Goal: Task Accomplishment & Management: Complete application form

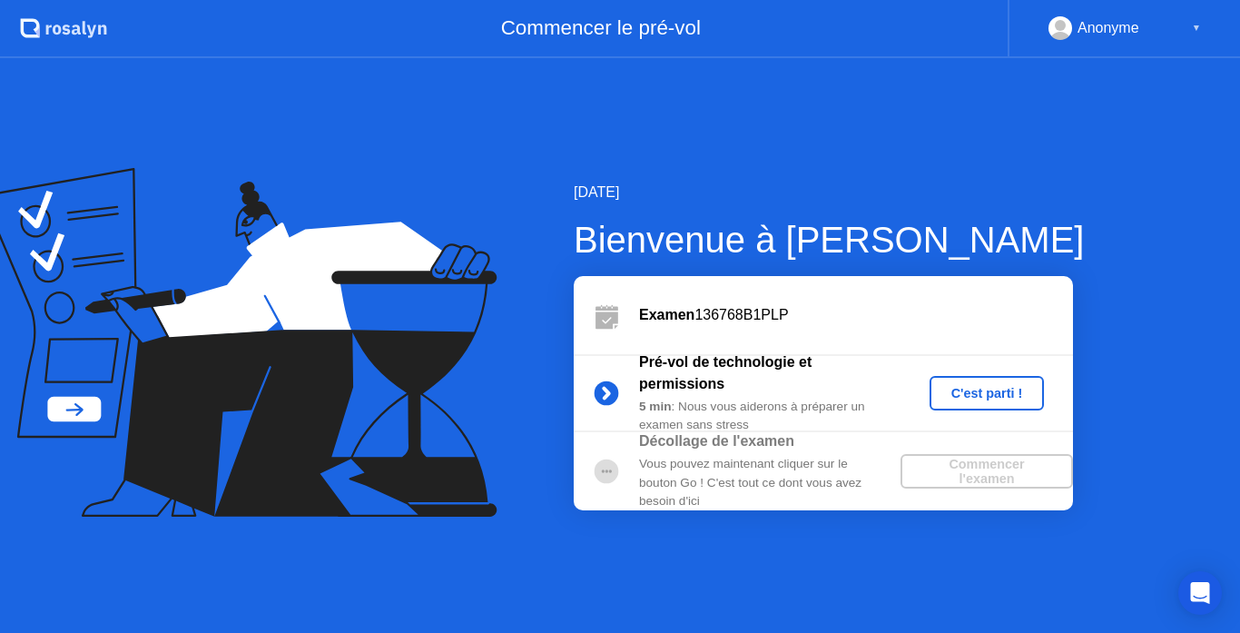
click at [985, 386] on div "C'est parti !" at bounding box center [987, 393] width 101 height 15
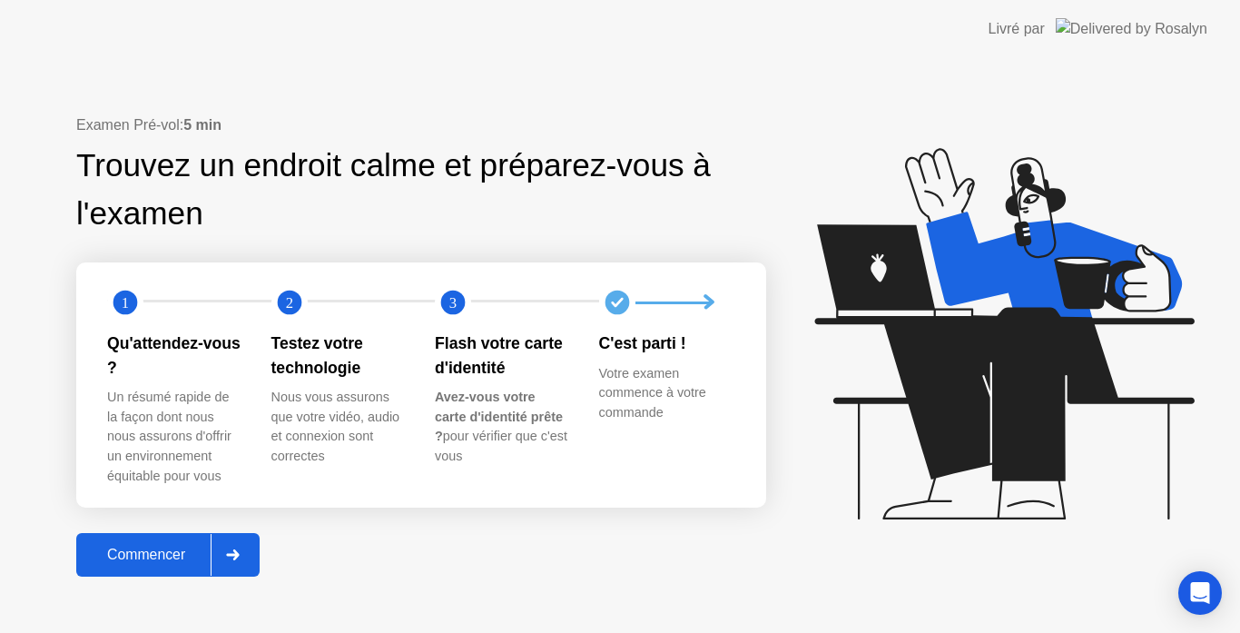
click at [155, 549] on div "Commencer" at bounding box center [146, 554] width 129 height 16
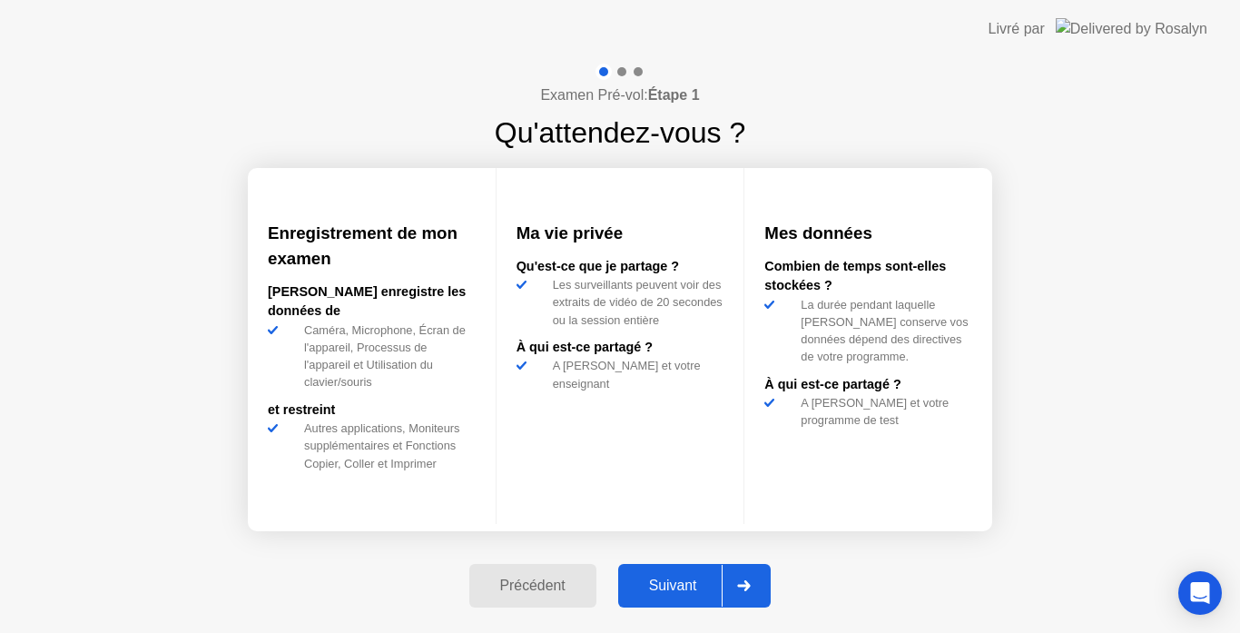
click at [685, 587] on div "Suivant" at bounding box center [673, 585] width 99 height 16
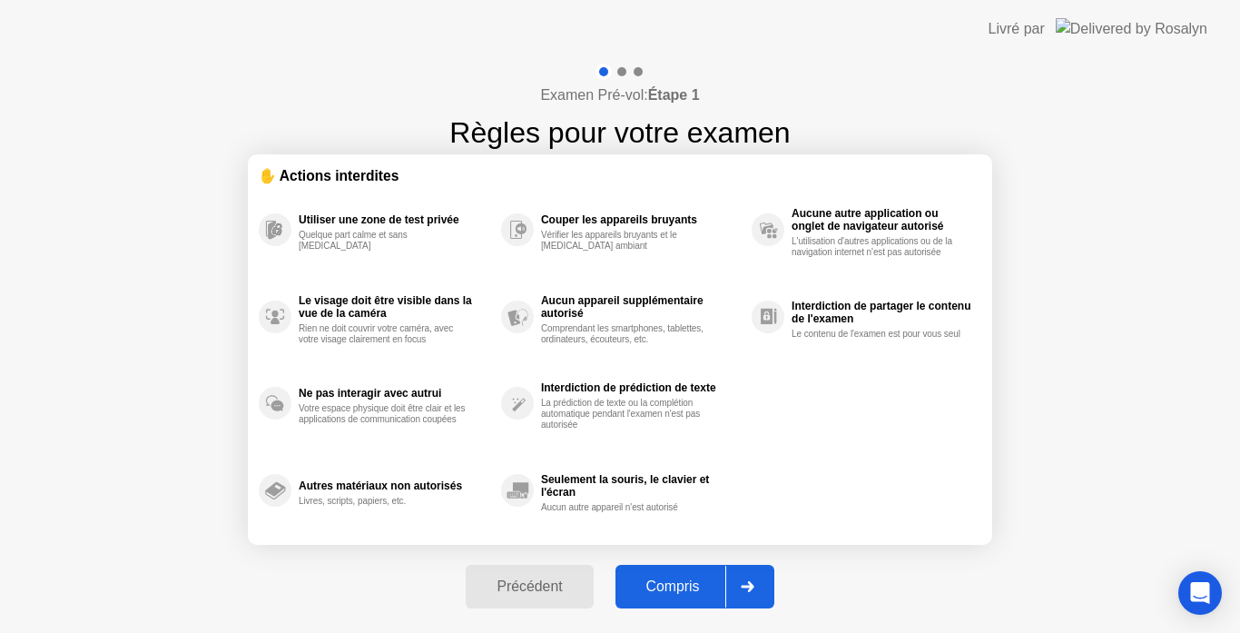
click at [685, 587] on div "Compris" at bounding box center [673, 586] width 104 height 16
select select "**********"
select select "*******"
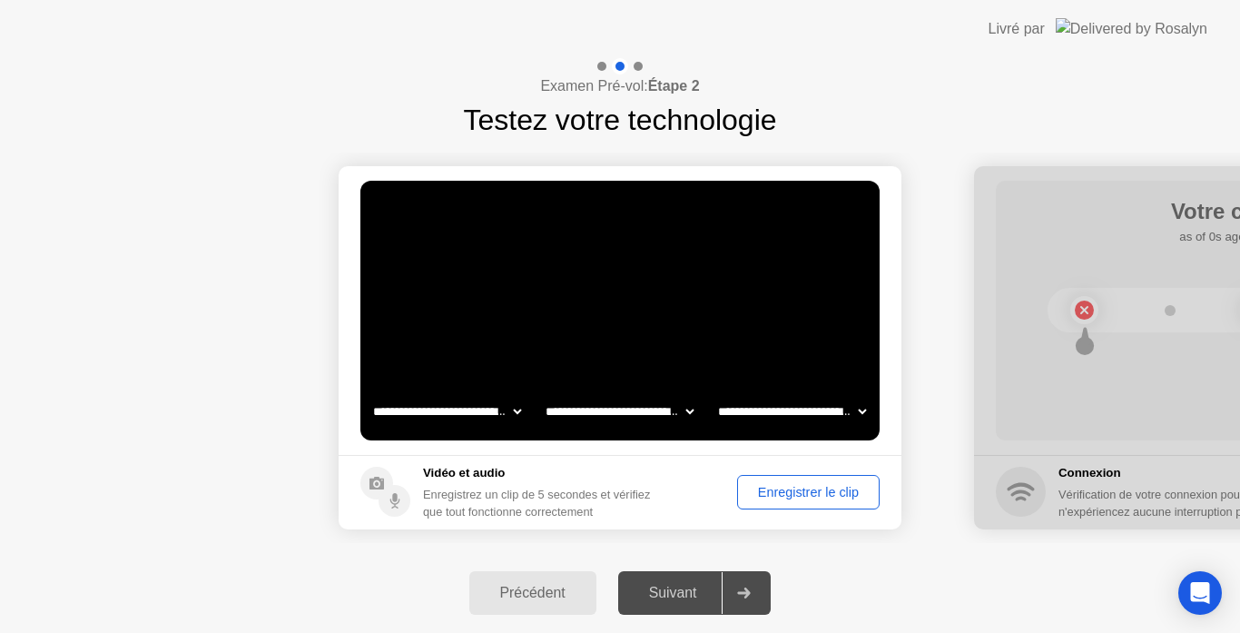
click at [793, 487] on div "Enregistrer le clip" at bounding box center [808, 492] width 130 height 15
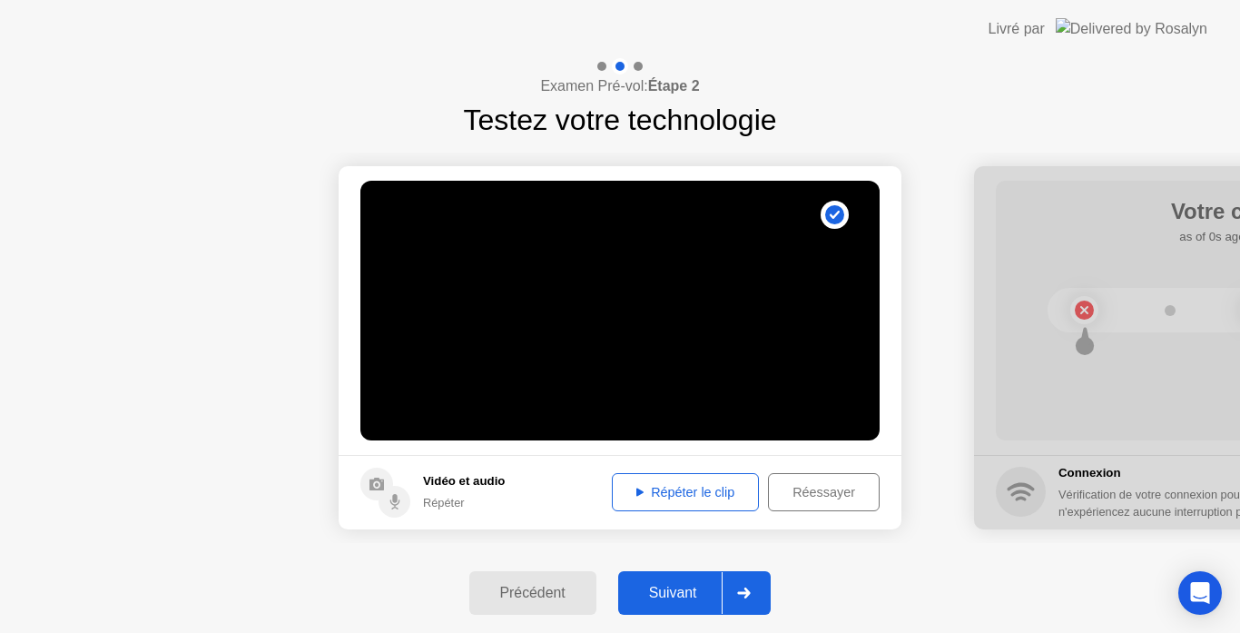
click at [664, 489] on div "Répéter le clip" at bounding box center [685, 492] width 134 height 15
click at [682, 588] on div "Suivant" at bounding box center [673, 593] width 99 height 16
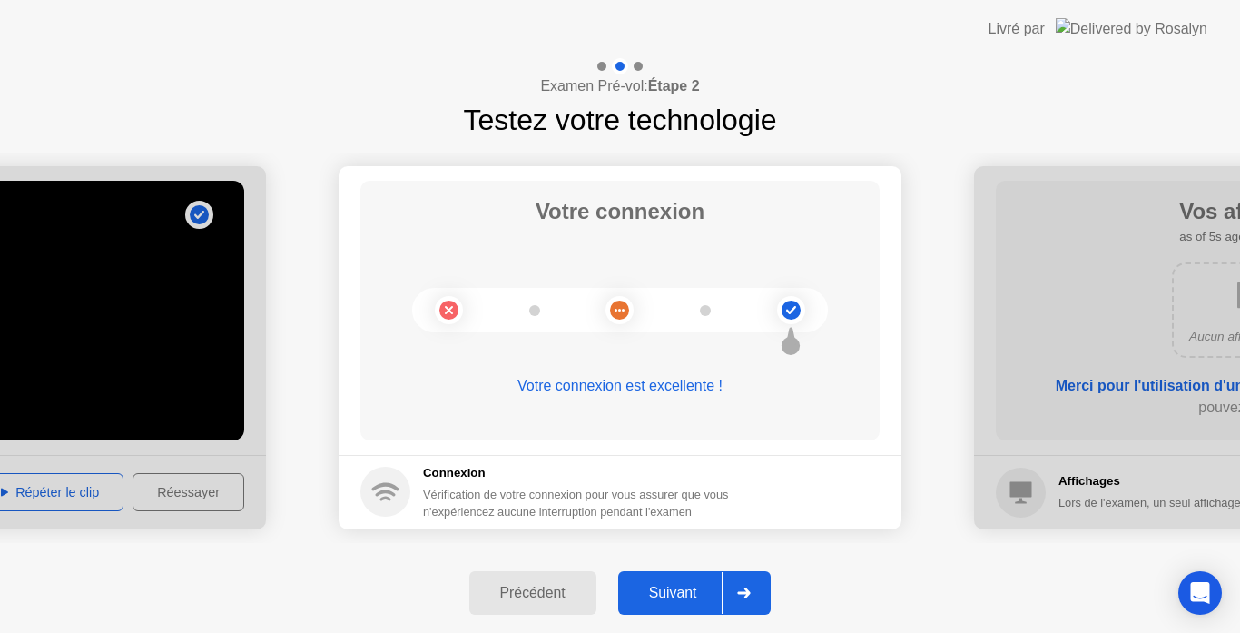
click at [682, 588] on div "Suivant" at bounding box center [673, 593] width 99 height 16
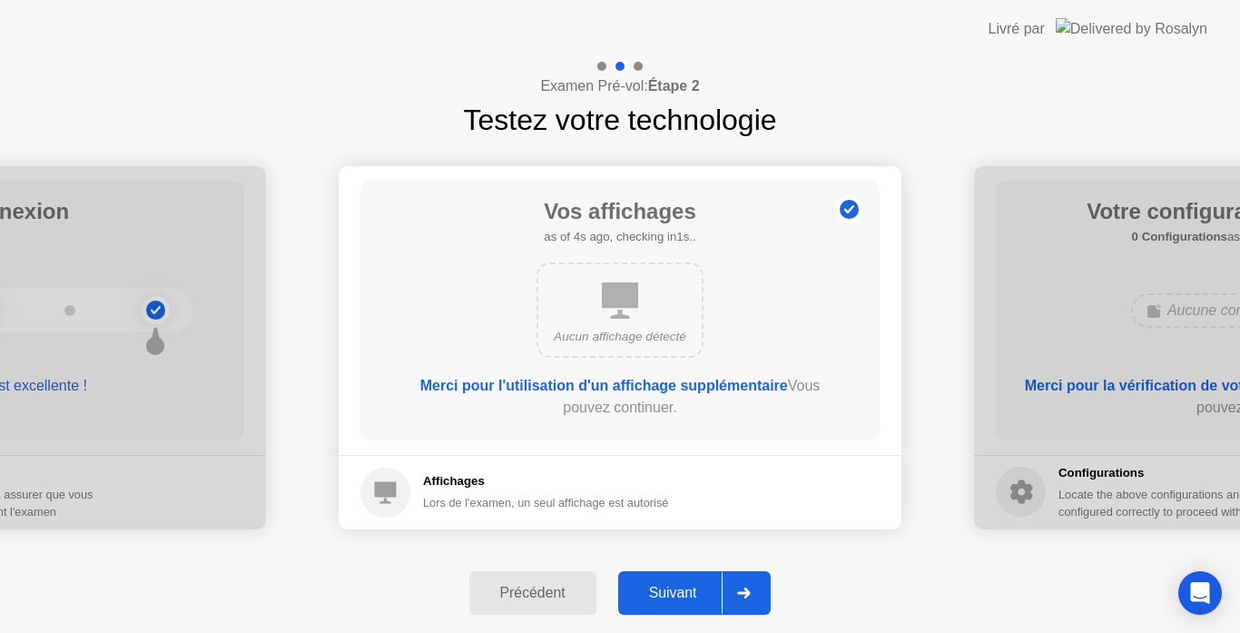
click at [682, 588] on div "Suivant" at bounding box center [673, 593] width 99 height 16
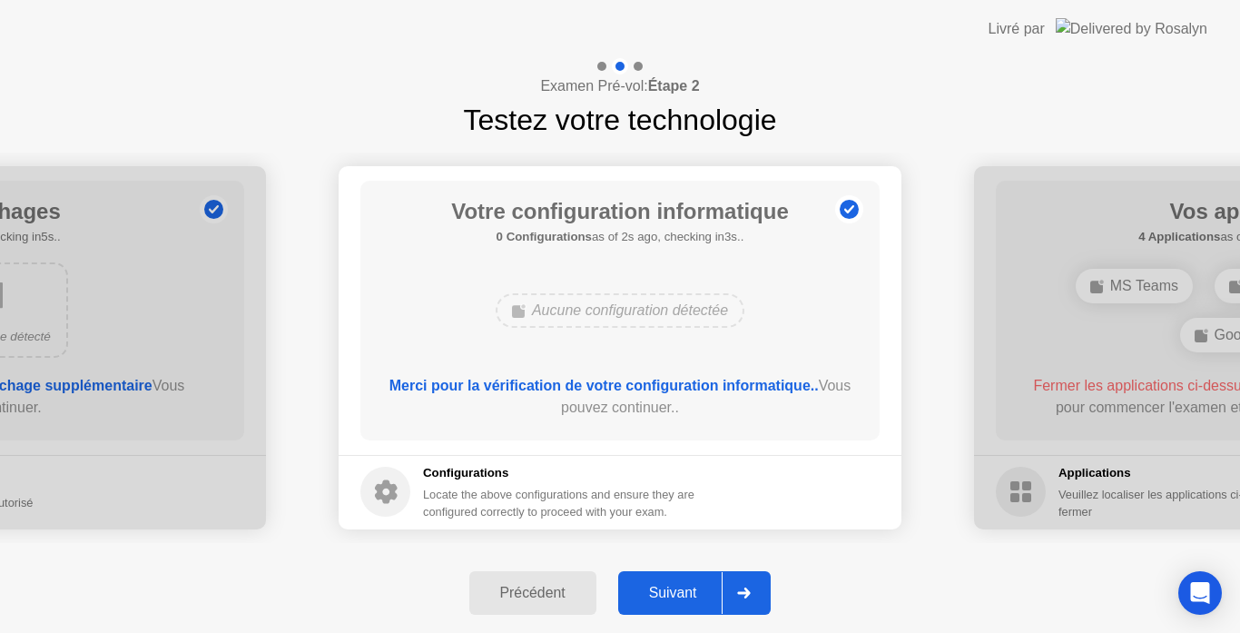
click at [682, 588] on div "Suivant" at bounding box center [673, 593] width 99 height 16
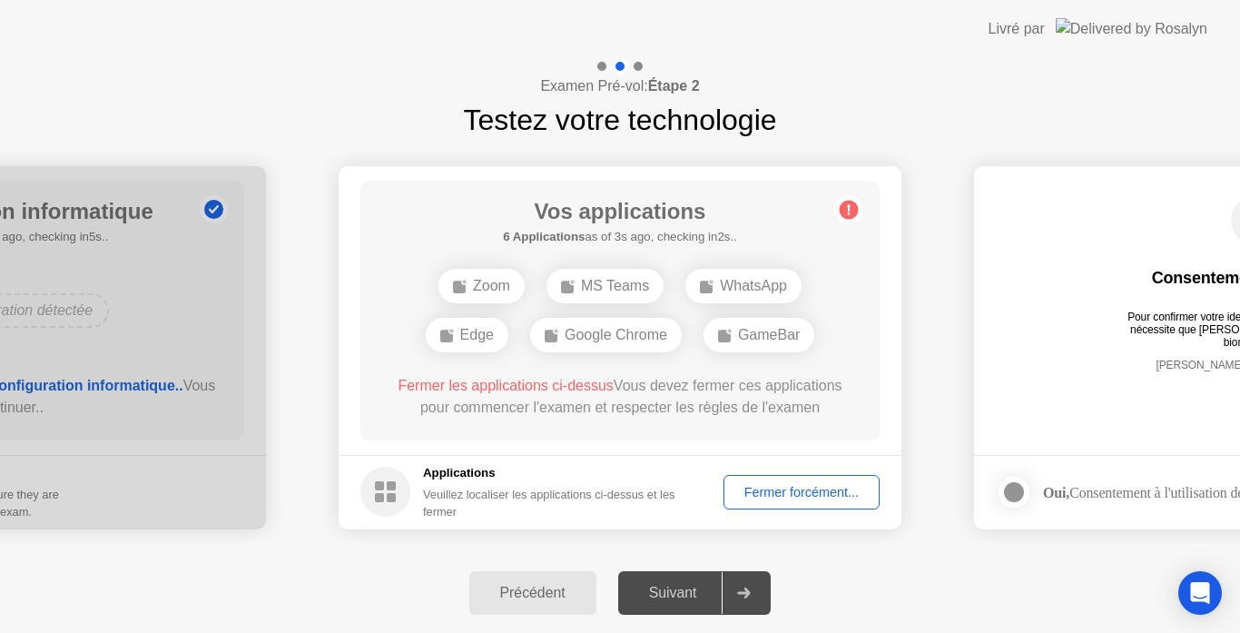
click at [812, 489] on div "Fermer forcément..." at bounding box center [801, 492] width 143 height 15
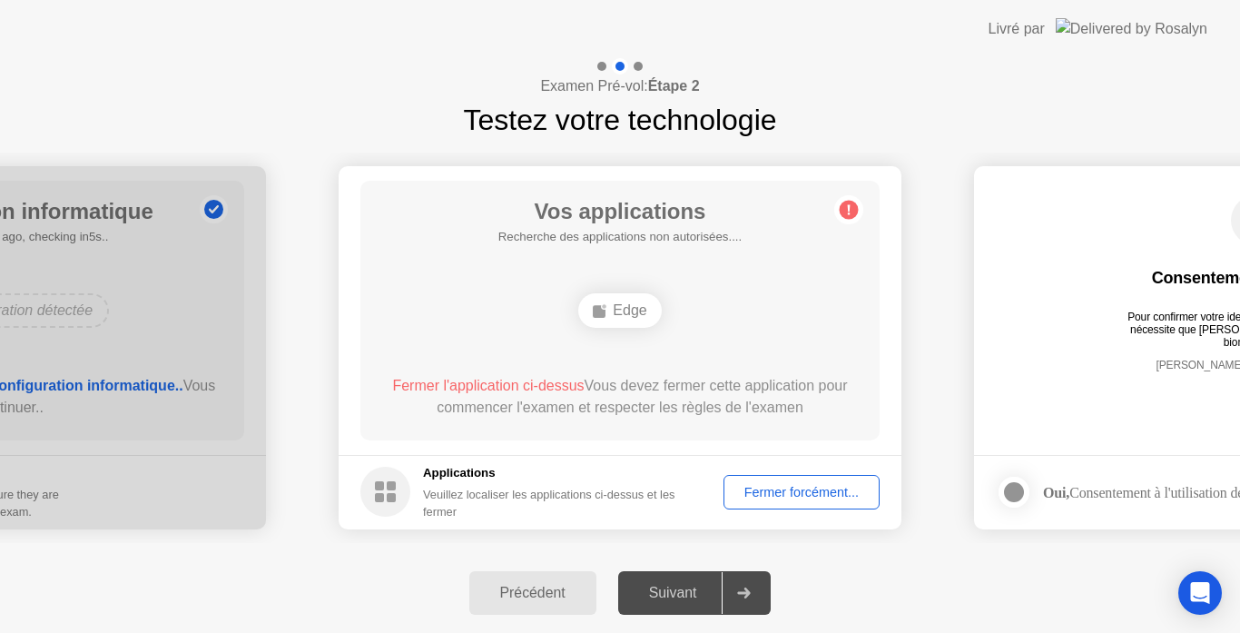
click at [783, 487] on div "Fermer forcément..." at bounding box center [801, 492] width 143 height 15
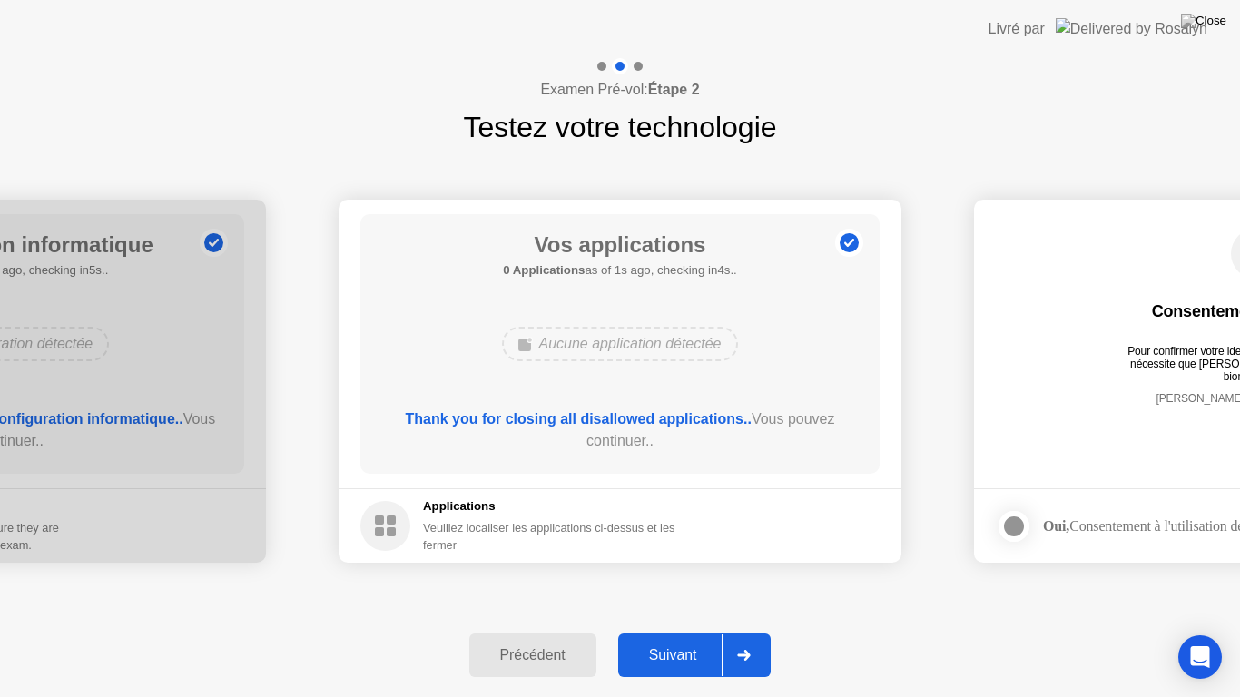
click at [678, 632] on div "Suivant" at bounding box center [673, 655] width 99 height 16
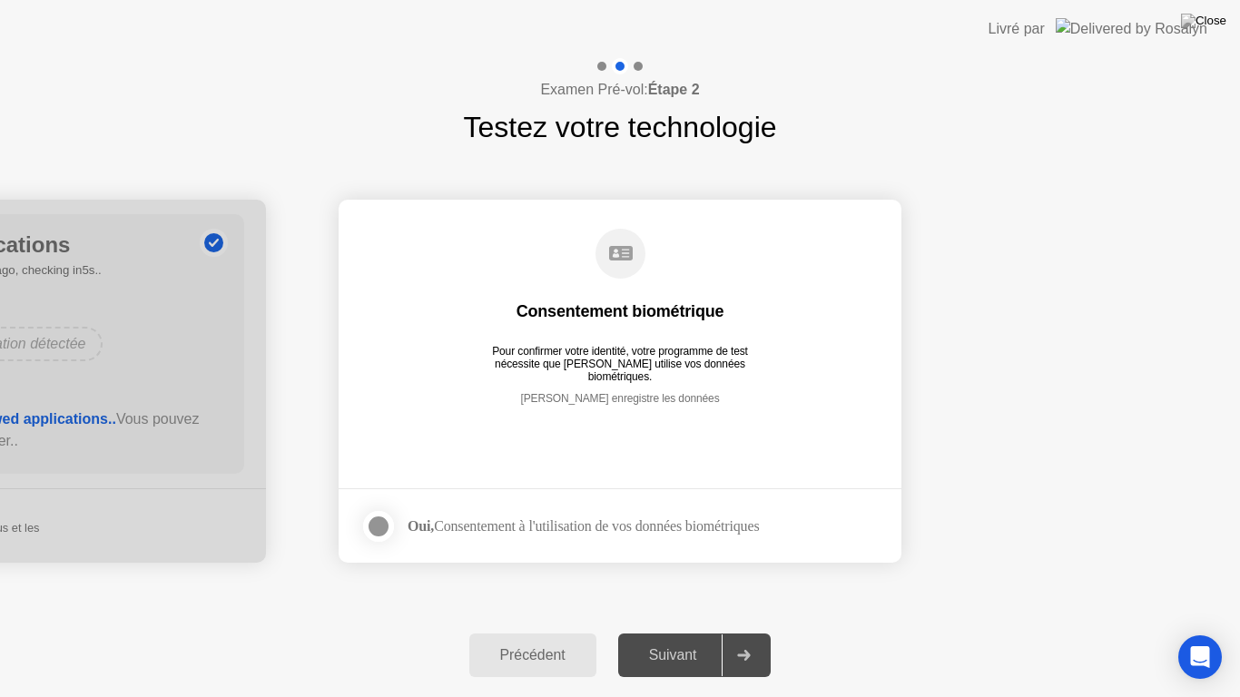
click at [375, 522] on div at bounding box center [379, 527] width 22 height 22
click at [694, 632] on div "Suivant" at bounding box center [673, 655] width 99 height 16
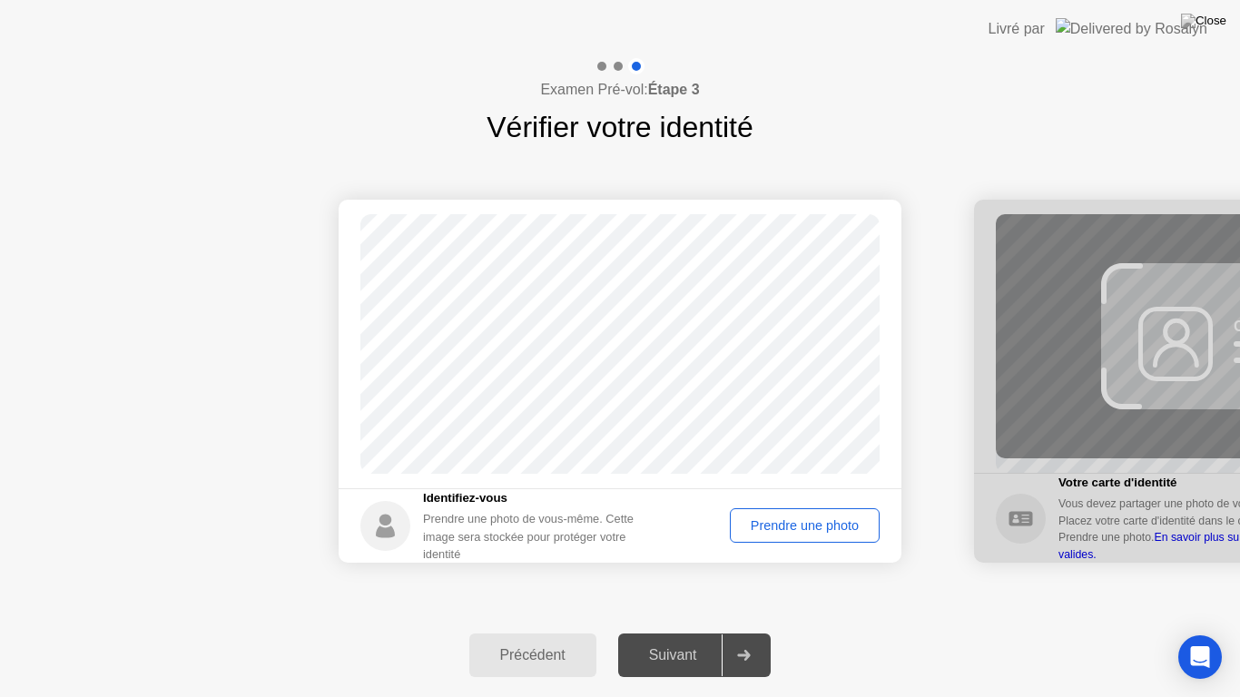
click at [820, 521] on div "Prendre une photo" at bounding box center [804, 525] width 137 height 15
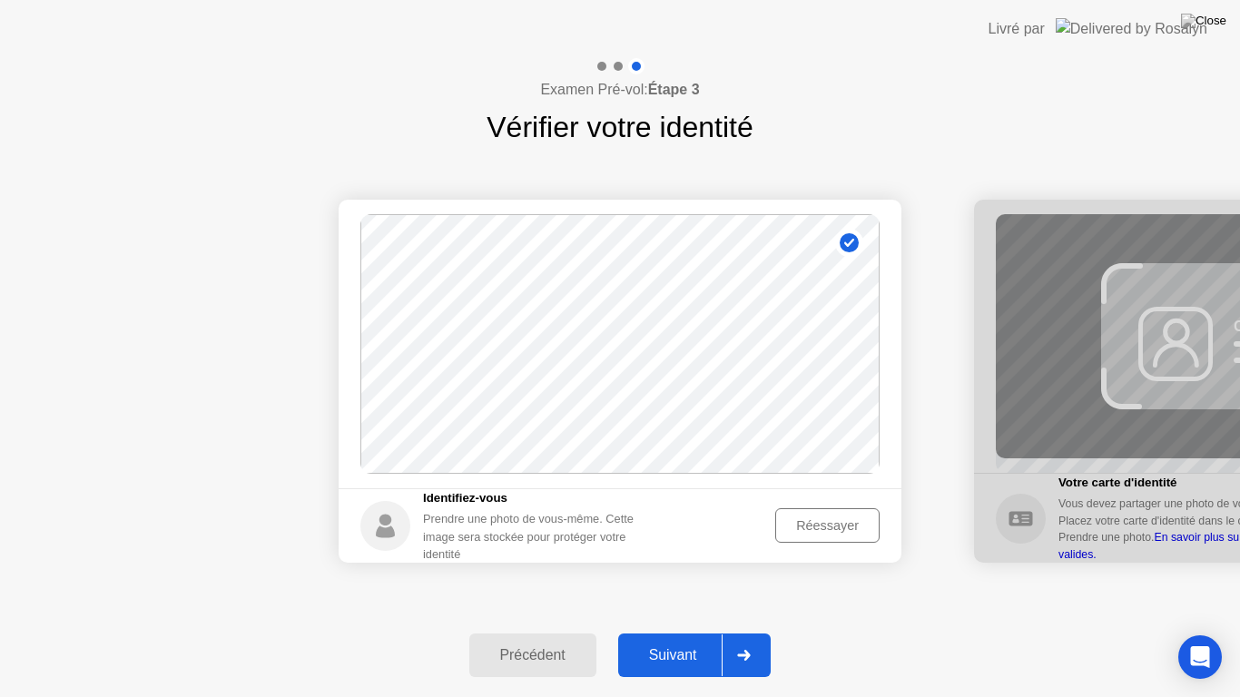
click at [692, 632] on button "Suivant" at bounding box center [694, 656] width 153 height 44
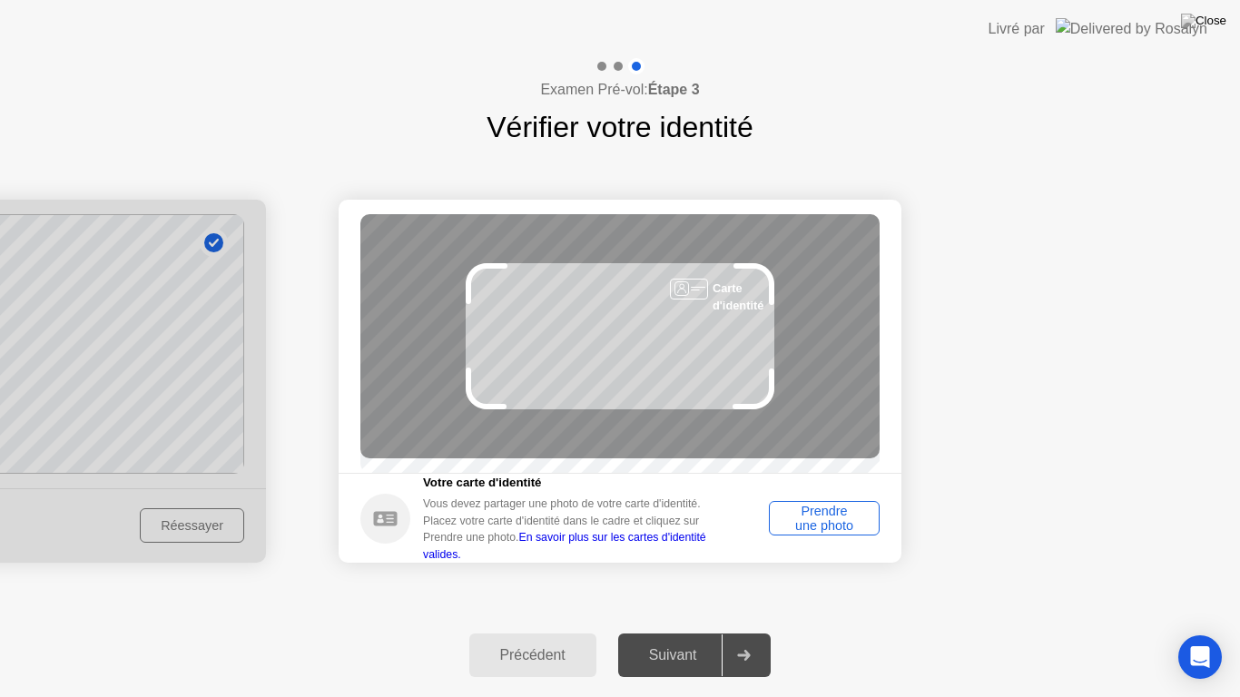
click at [848, 518] on div "Prendre une photo" at bounding box center [824, 518] width 98 height 29
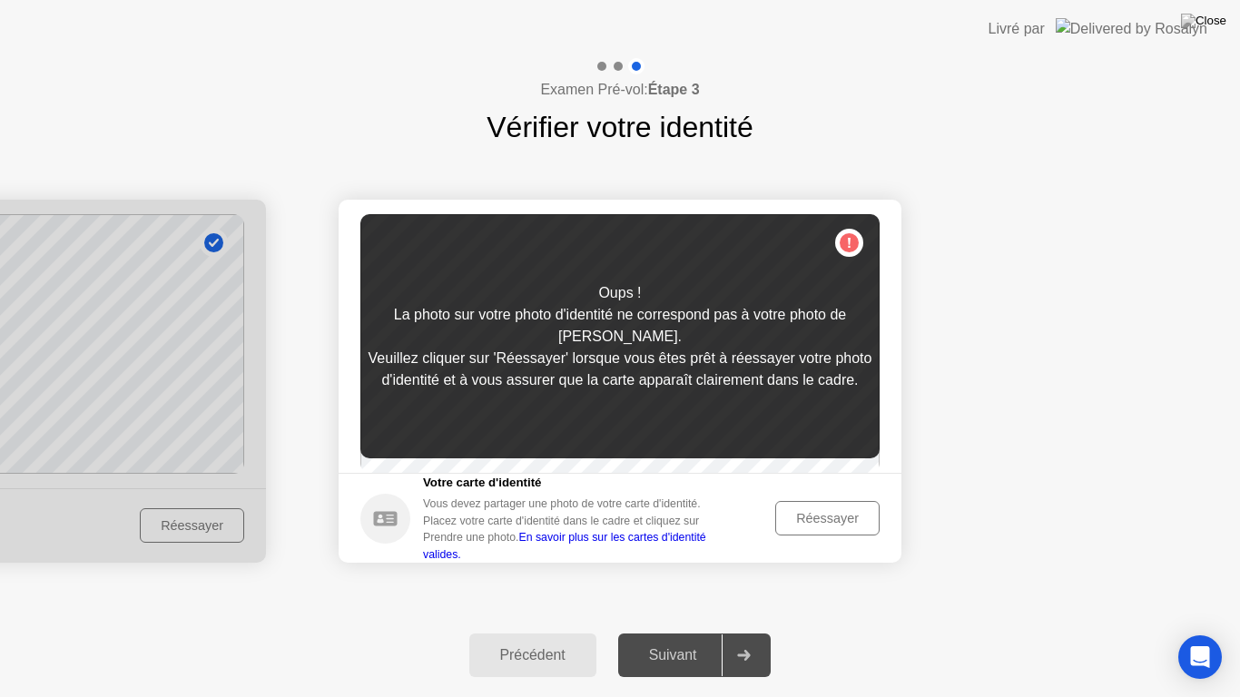
click at [837, 522] on div "Réessayer" at bounding box center [828, 518] width 92 height 15
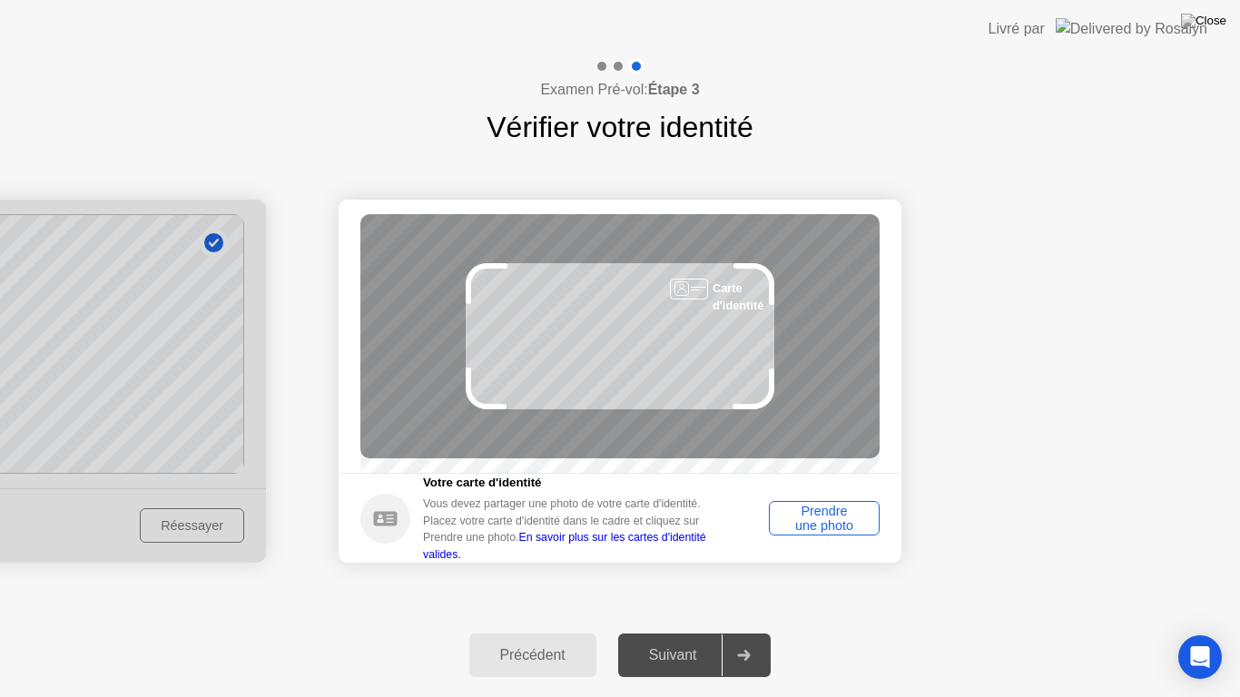
click at [847, 530] on div "Prendre une photo" at bounding box center [824, 518] width 98 height 29
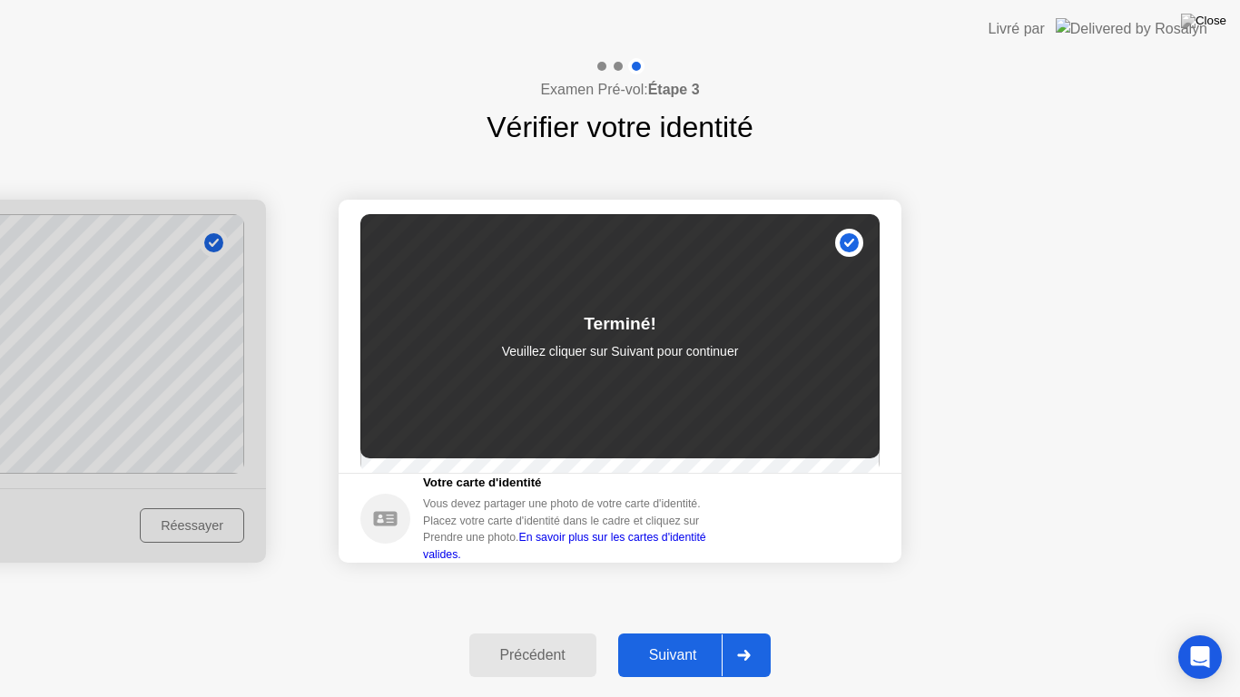
click at [668, 632] on button "Suivant" at bounding box center [694, 656] width 153 height 44
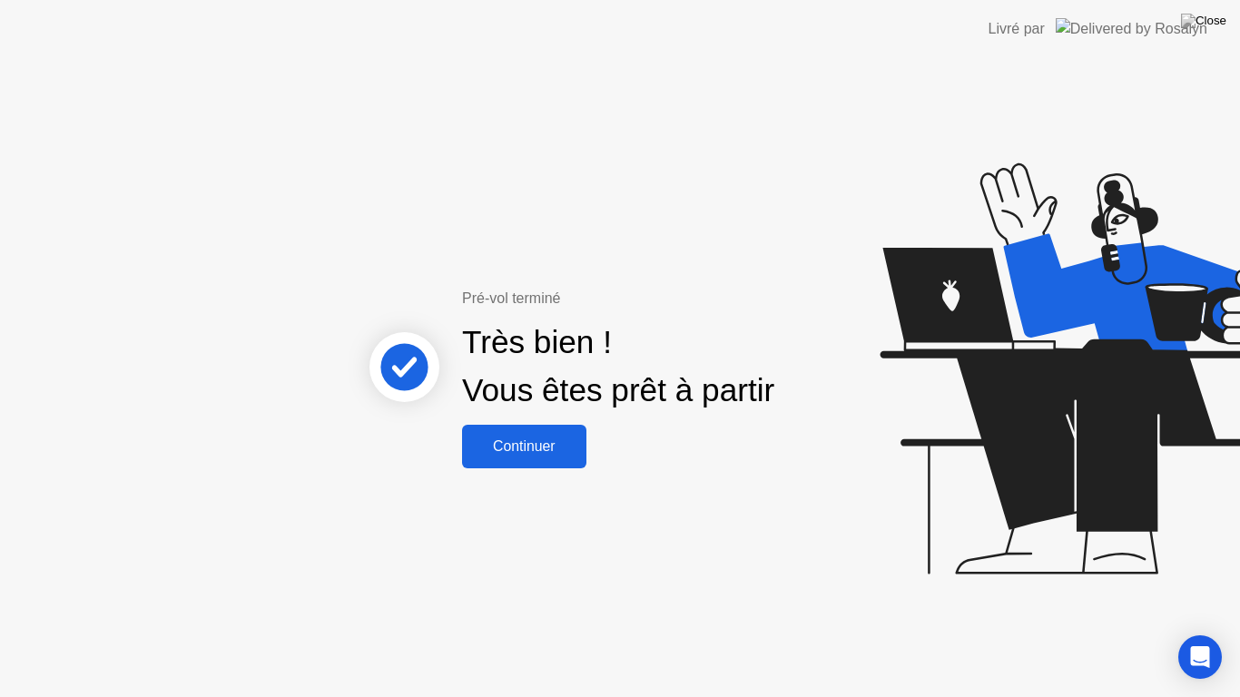
click at [546, 443] on div "Continuer" at bounding box center [523, 446] width 113 height 16
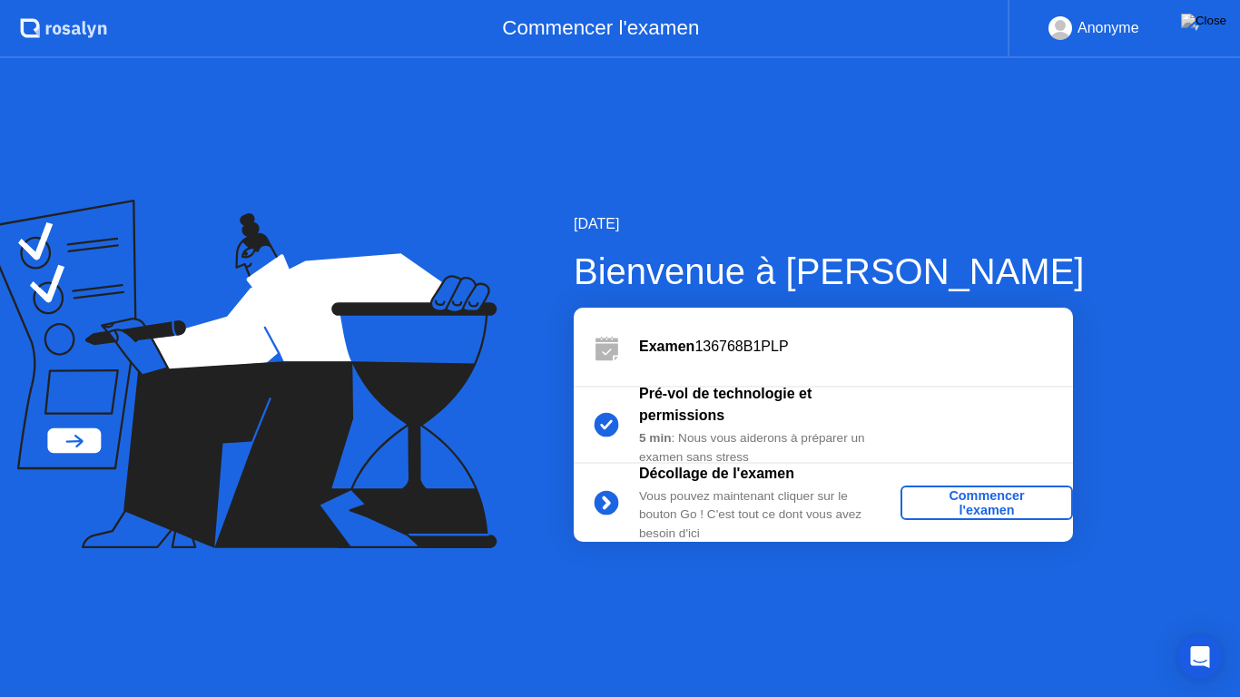
click at [969, 498] on div "Commencer l'examen" at bounding box center [987, 502] width 158 height 29
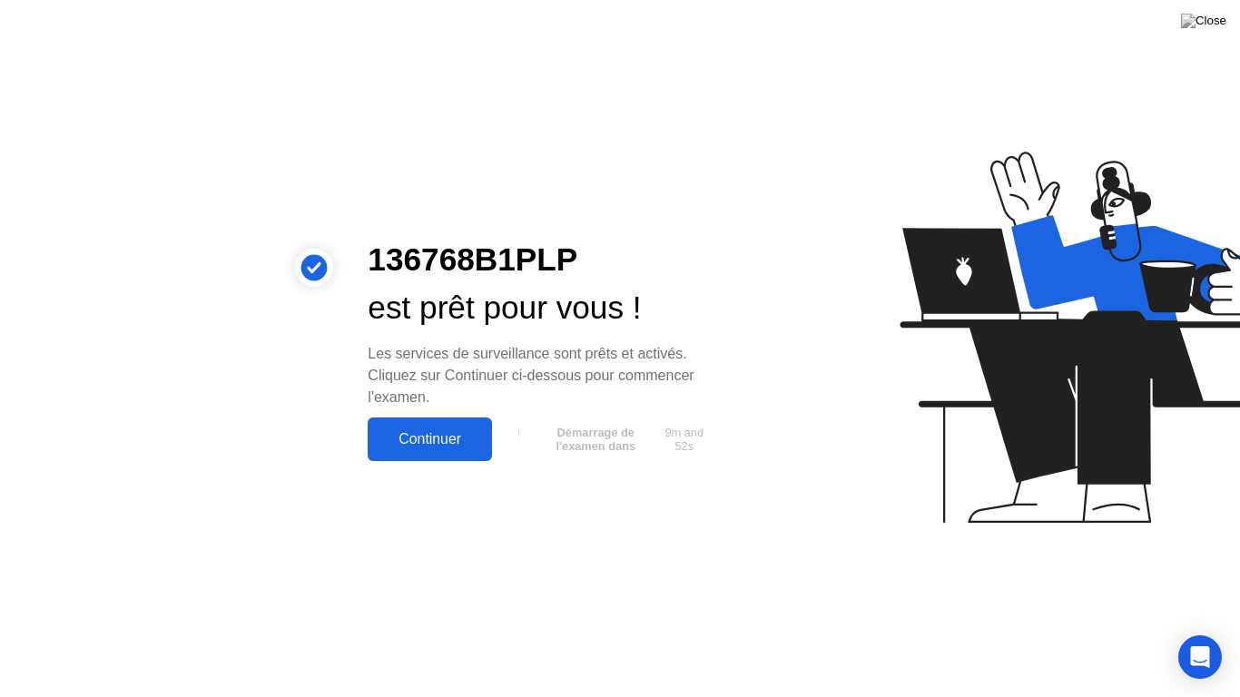
click at [423, 447] on div "Continuer" at bounding box center [429, 439] width 113 height 16
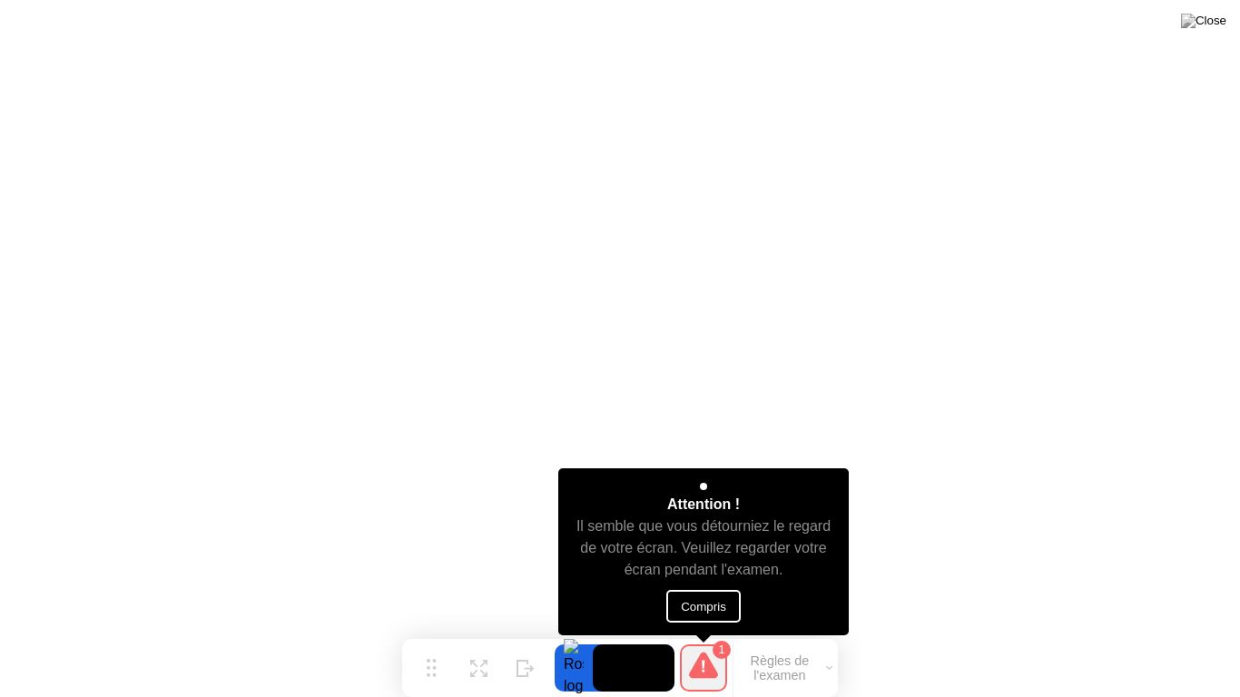
click at [702, 599] on button "Compris" at bounding box center [703, 606] width 74 height 33
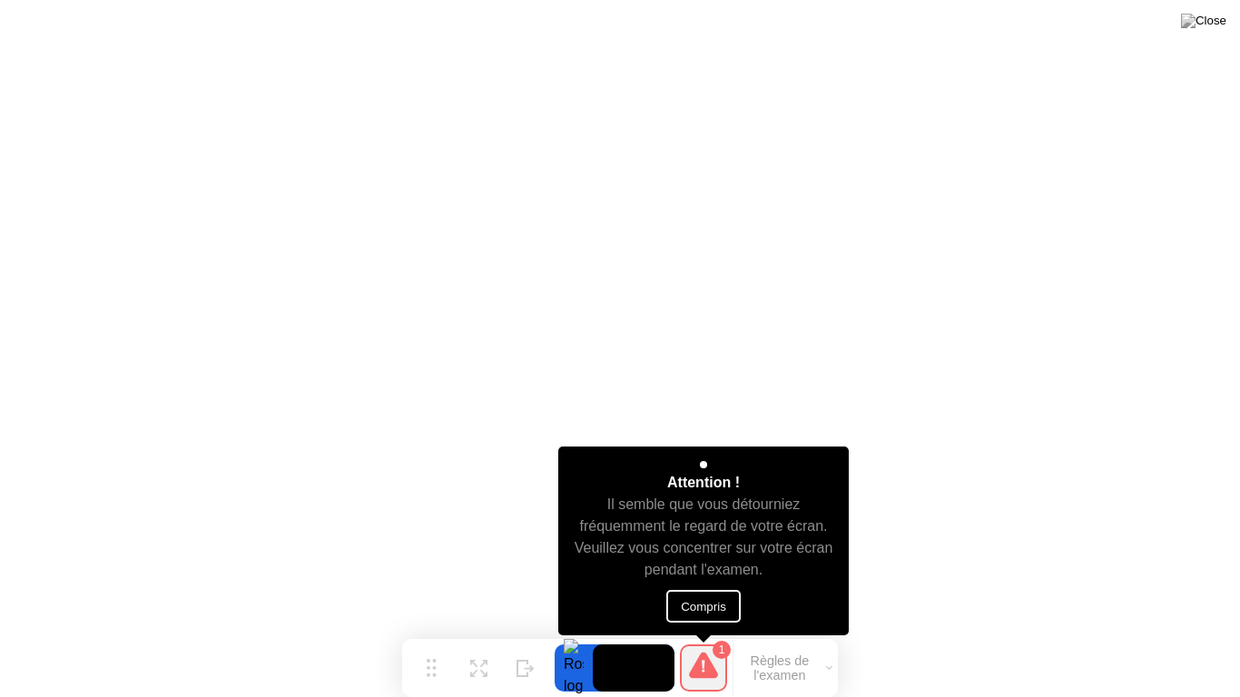
click at [690, 617] on button "Compris" at bounding box center [703, 606] width 74 height 33
